Goal: Task Accomplishment & Management: Manage account settings

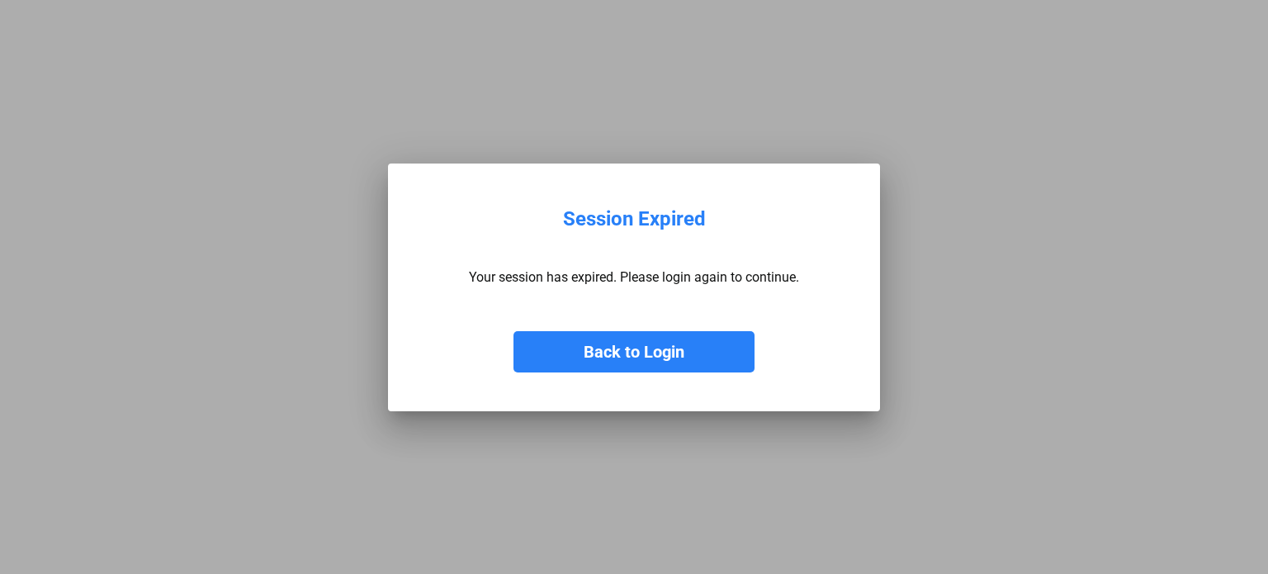
click at [628, 356] on button "Back to Login" at bounding box center [634, 351] width 241 height 41
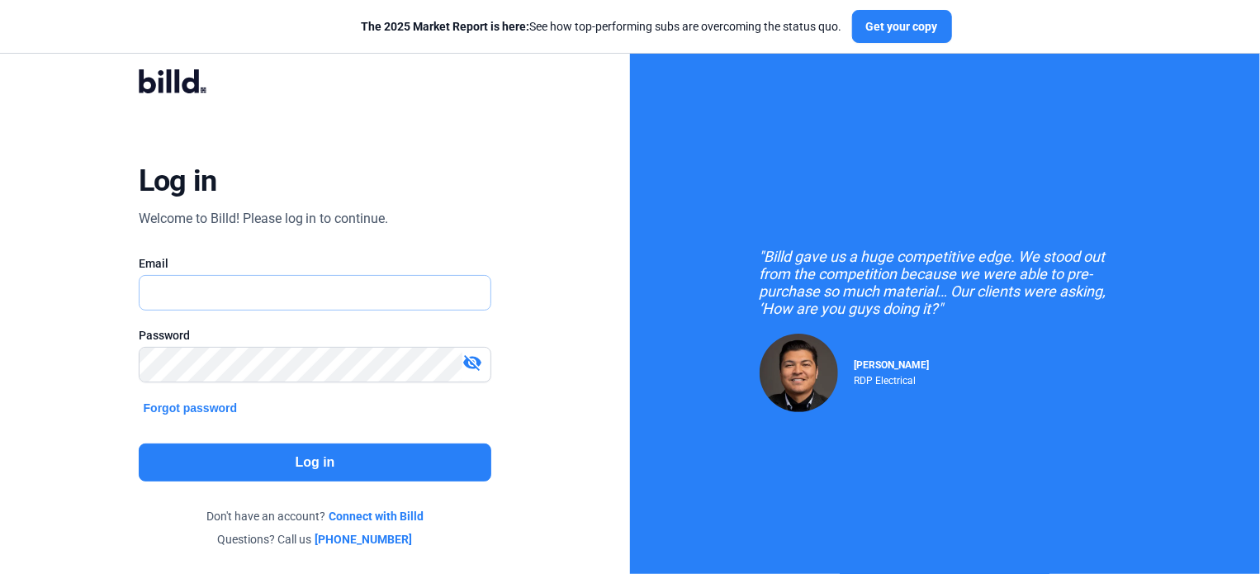
type input "[PERSON_NAME][EMAIL_ADDRESS][DOMAIN_NAME]"
click at [281, 464] on button "Log in" at bounding box center [315, 462] width 353 height 38
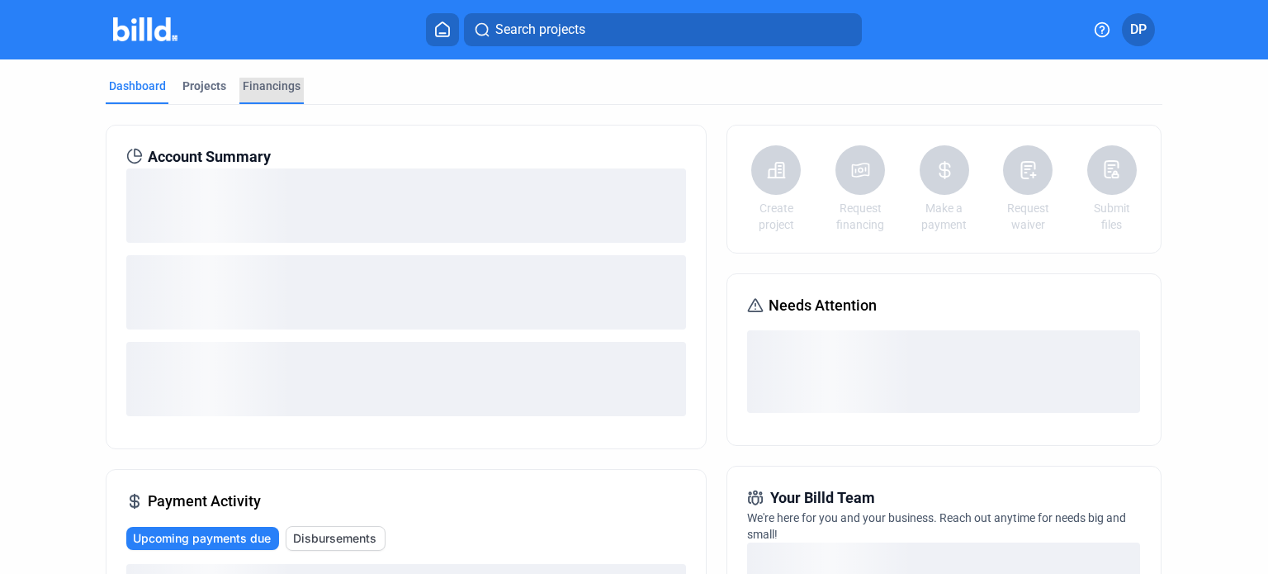
click at [274, 95] on div "Financings" at bounding box center [271, 91] width 64 height 26
